Goal: Use online tool/utility: Utilize a website feature to perform a specific function

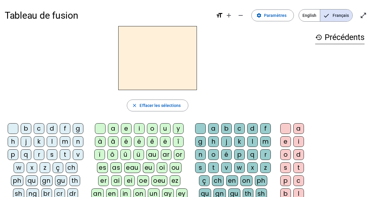
scroll to position [24, 0]
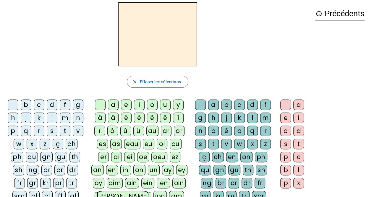
click at [40, 128] on div "r" at bounding box center [39, 130] width 11 height 11
click at [114, 103] on div "a" at bounding box center [113, 104] width 11 height 11
click at [213, 141] on div "t" at bounding box center [213, 143] width 11 height 11
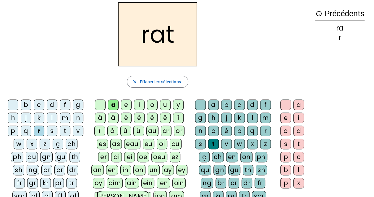
click at [62, 118] on div "m" at bounding box center [65, 117] width 11 height 11
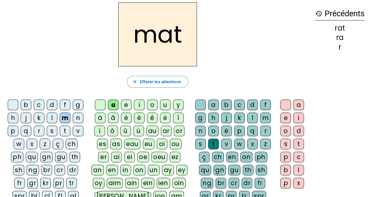
click at [62, 118] on div "m" at bounding box center [65, 117] width 11 height 11
click at [202, 101] on div at bounding box center [200, 104] width 11 height 11
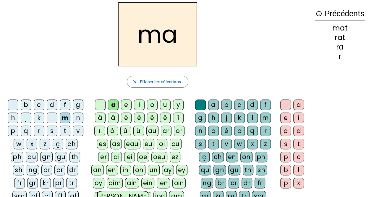
click at [200, 144] on div "s" at bounding box center [200, 143] width 11 height 11
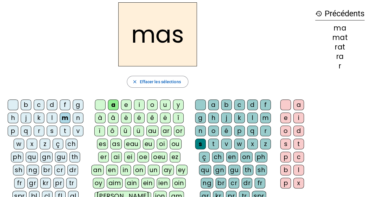
click at [39, 130] on div "r" at bounding box center [39, 130] width 11 height 11
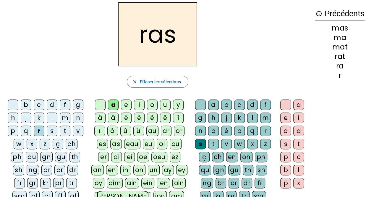
click at [14, 131] on div "p" at bounding box center [13, 130] width 11 height 11
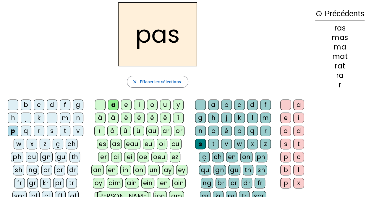
click at [48, 117] on div "l" at bounding box center [52, 117] width 11 height 11
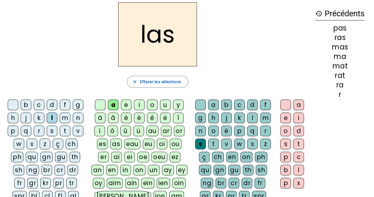
click at [265, 130] on div "r" at bounding box center [265, 130] width 11 height 11
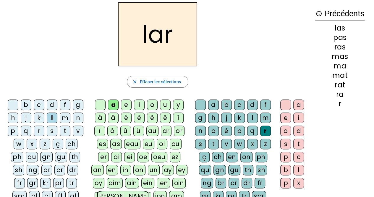
click at [300, 129] on div "d" at bounding box center [298, 130] width 11 height 11
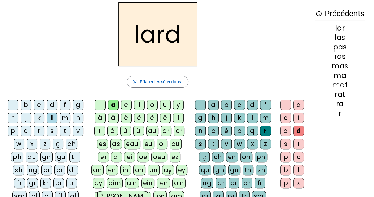
click at [64, 128] on div "t" at bounding box center [65, 130] width 11 height 11
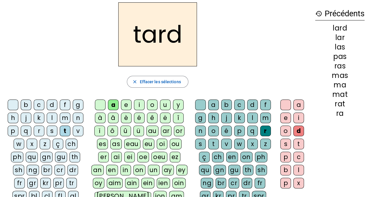
click at [199, 107] on div at bounding box center [200, 104] width 11 height 11
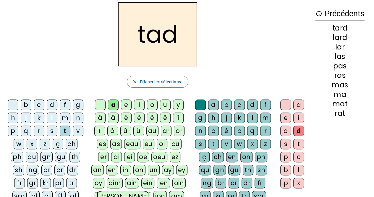
click at [264, 126] on div "r" at bounding box center [265, 130] width 11 height 11
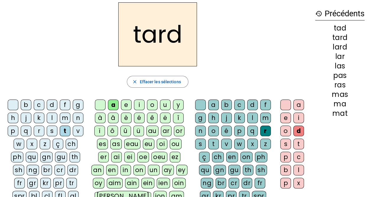
click at [291, 96] on div "tard close [PERSON_NAME] les sélections b c d f g h j k l m n p q r s t v w x z…" at bounding box center [158, 123] width 306 height 243
click at [285, 105] on div at bounding box center [285, 104] width 11 height 11
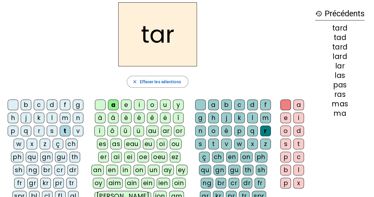
click at [199, 143] on div "s" at bounding box center [200, 143] width 11 height 11
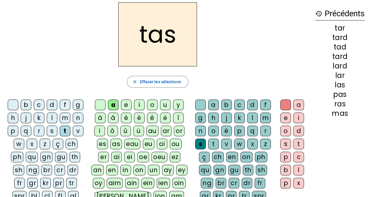
click at [30, 106] on div "b" at bounding box center [26, 104] width 11 height 11
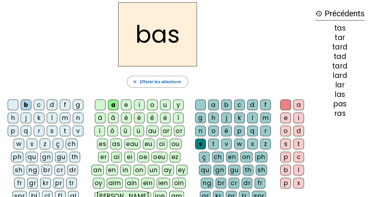
click at [76, 128] on div "v" at bounding box center [78, 130] width 11 height 11
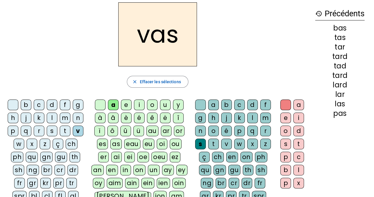
click at [151, 103] on div "o" at bounding box center [152, 104] width 11 height 11
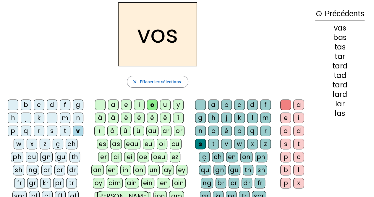
click at [76, 119] on div "n" at bounding box center [78, 117] width 11 height 11
